Goal: Information Seeking & Learning: Learn about a topic

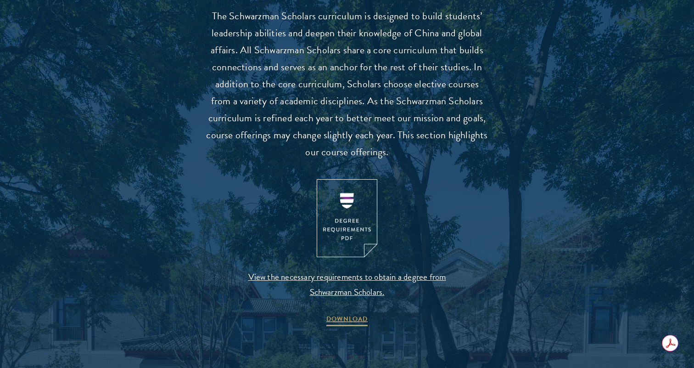
scroll to position [847, 0]
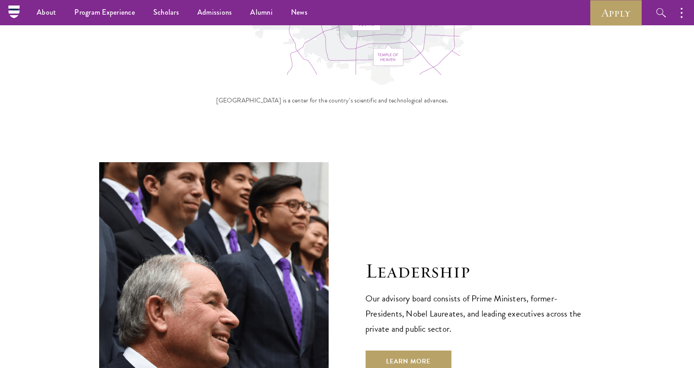
scroll to position [3051, 0]
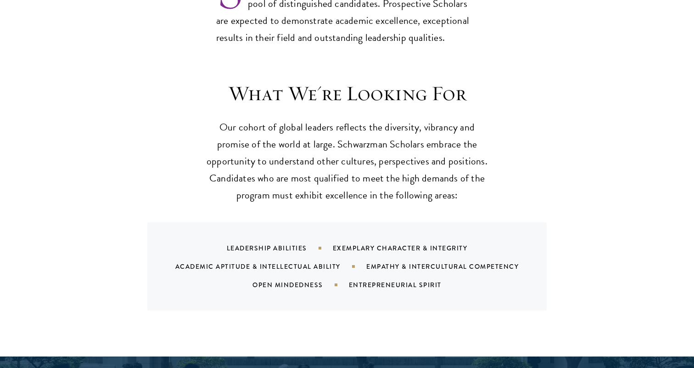
scroll to position [861, 0]
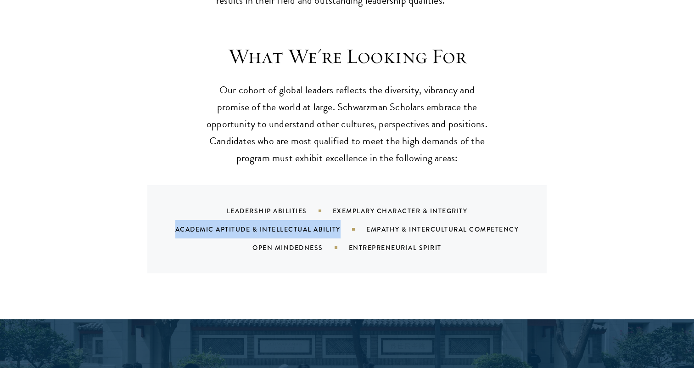
drag, startPoint x: 340, startPoint y: 211, endPoint x: 170, endPoint y: 209, distance: 170.7
click at [170, 209] on div "Leadership Abilities Exemplary Character & Integrity Academic Aptitude & Intell…" at bounding box center [358, 228] width 377 height 55
copy div "Academic Aptitude & Intellectual Ability"
